Goal: Information Seeking & Learning: Check status

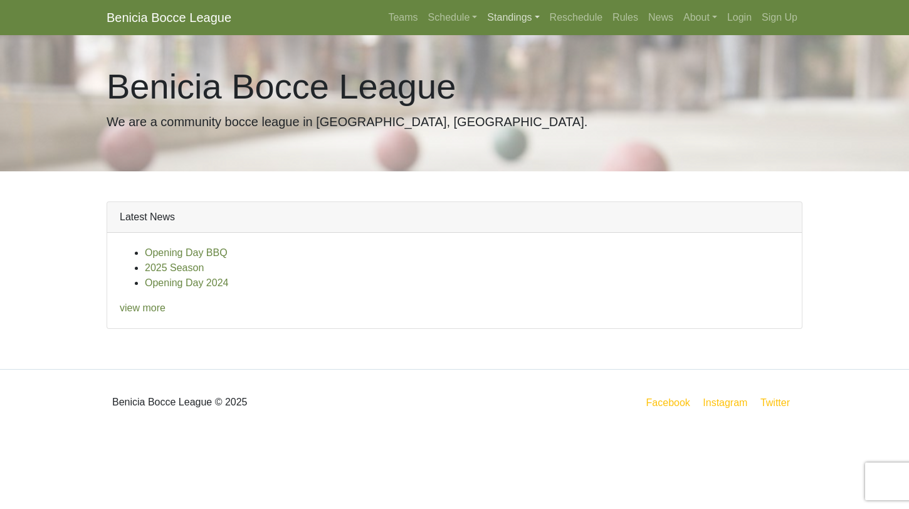
click at [497, 27] on link "Standings" at bounding box center [513, 17] width 62 height 25
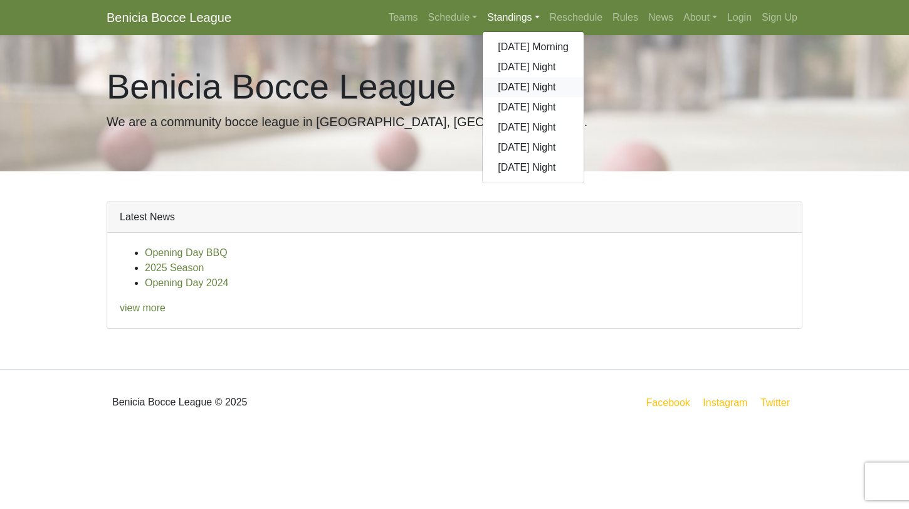
click at [507, 85] on link "[DATE] Night" at bounding box center [533, 87] width 101 height 20
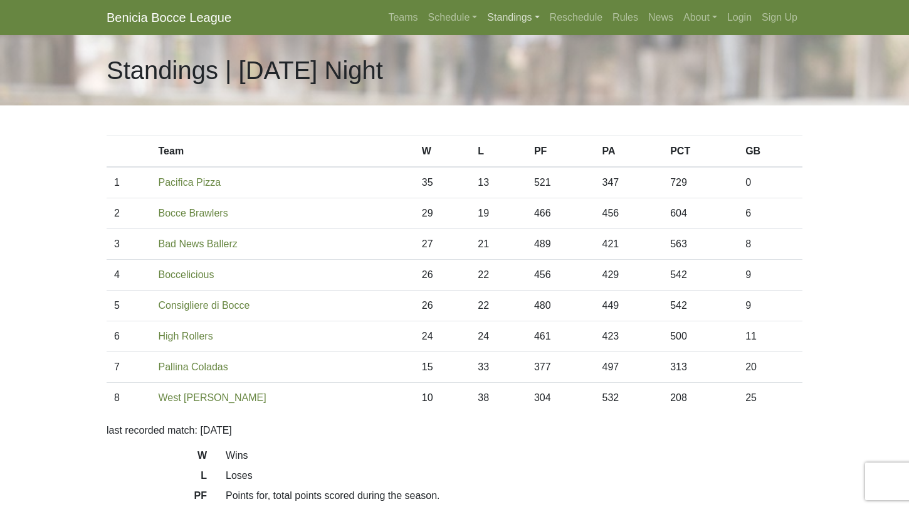
click at [504, 23] on link "Standings" at bounding box center [513, 17] width 62 height 25
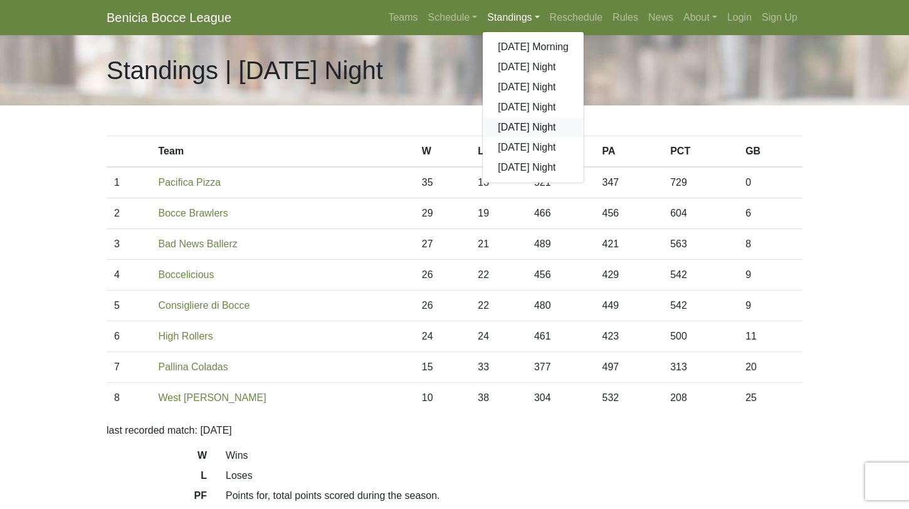
click at [520, 124] on link "[DATE] Night" at bounding box center [533, 127] width 101 height 20
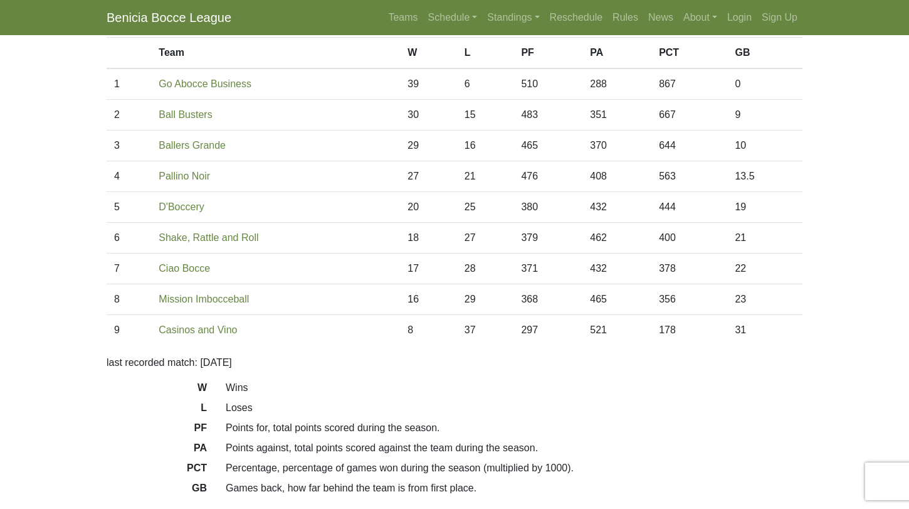
scroll to position [120, 0]
